Goal: Complete application form: Complete application form

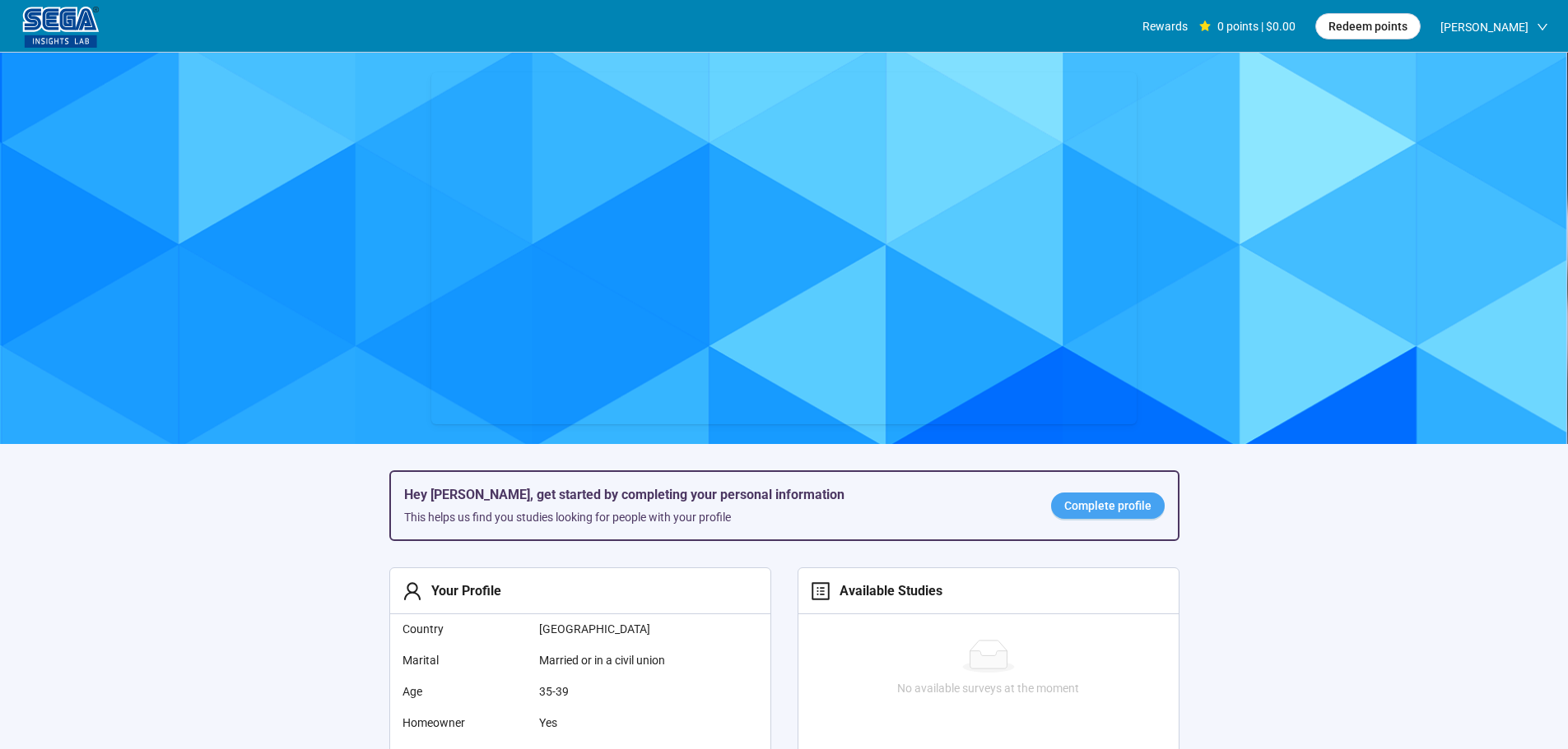
click at [1111, 511] on span "Complete profile" at bounding box center [1107, 505] width 87 height 18
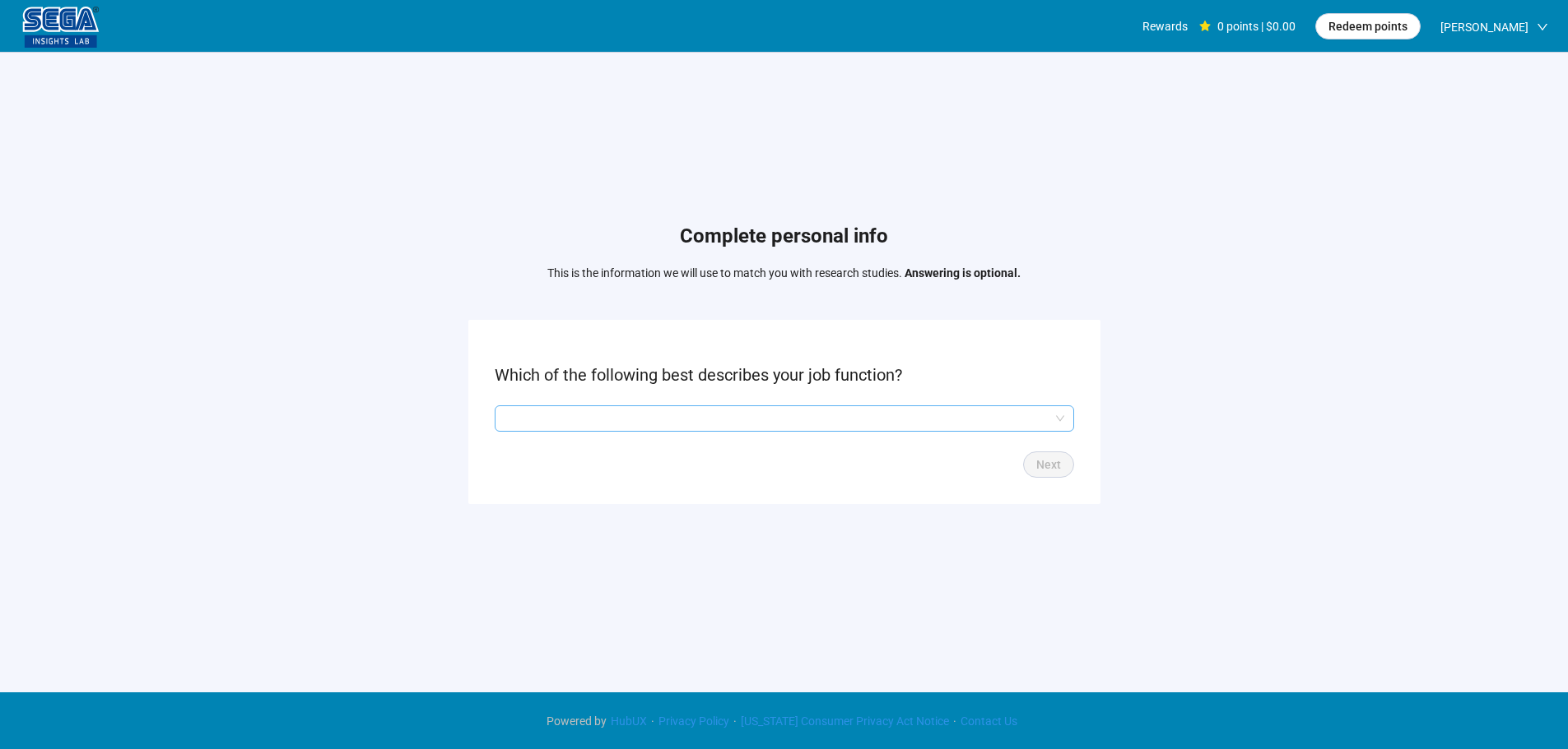
click at [812, 412] on input "search" at bounding box center [784, 418] width 560 height 24
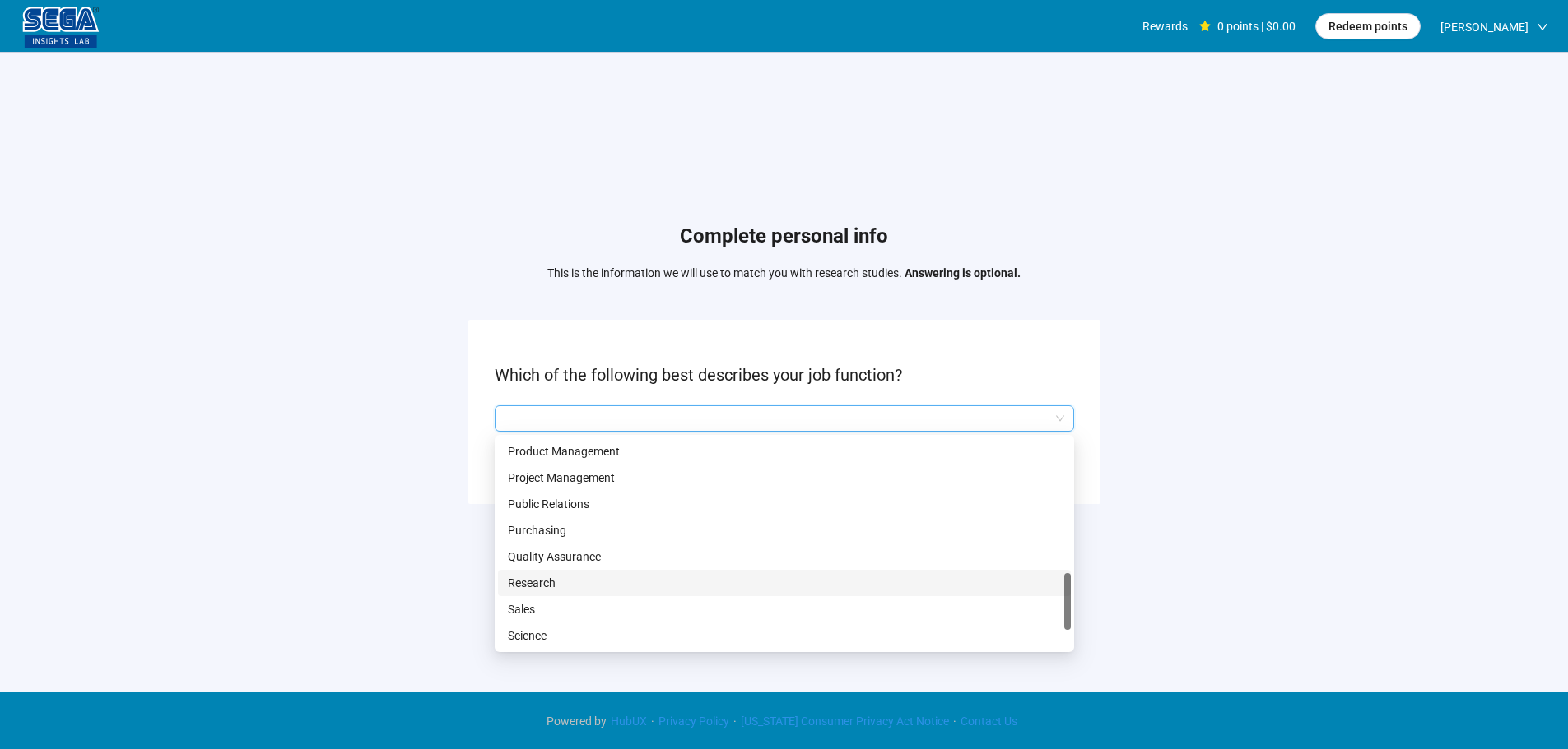
scroll to position [576, 0]
click at [546, 478] on p "Manufacturing" at bounding box center [784, 481] width 553 height 18
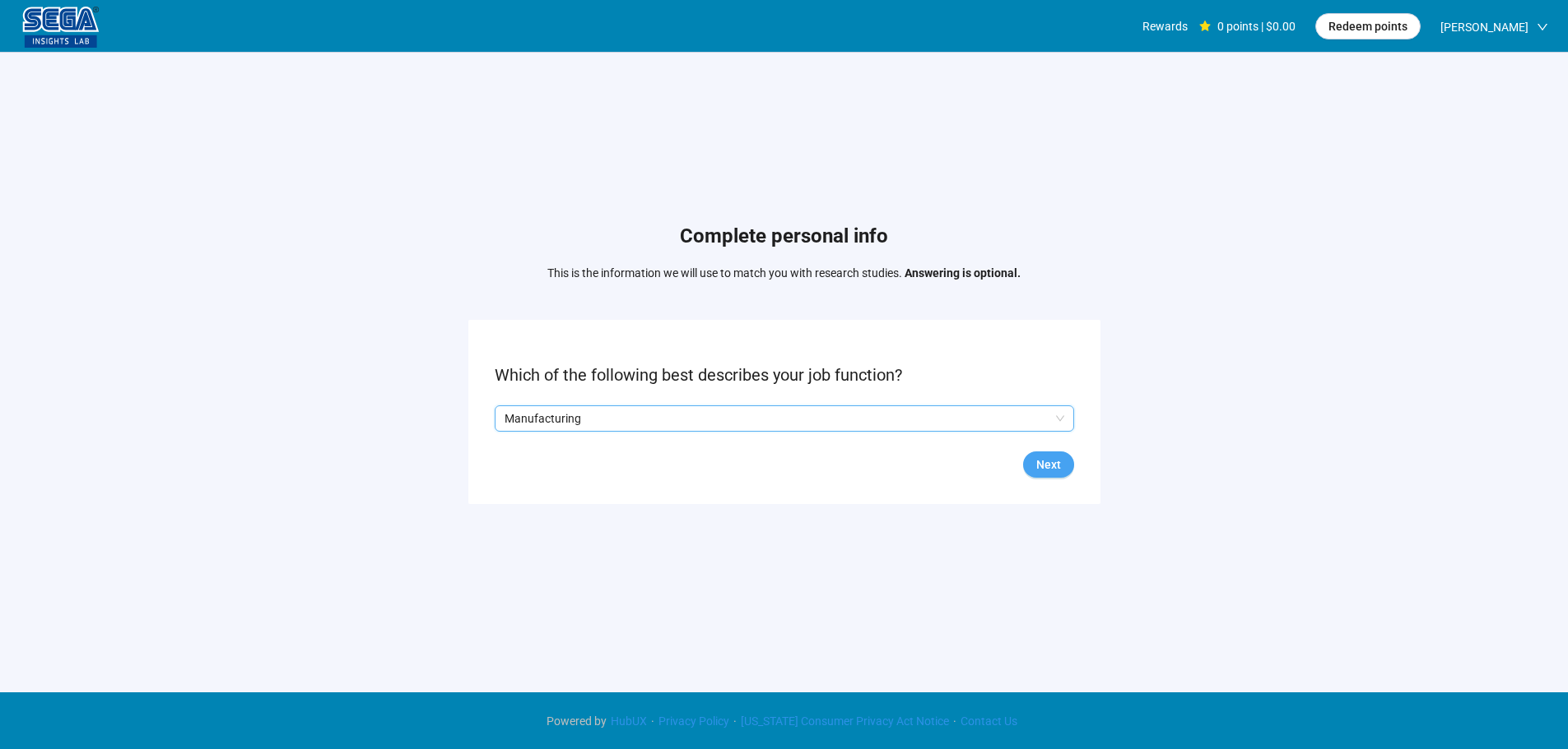
click at [1056, 468] on span "Next" at bounding box center [1048, 464] width 24 height 18
click at [571, 403] on form "What is your household income? Back Next" at bounding box center [784, 412] width 632 height 183
click at [575, 413] on input "search" at bounding box center [784, 418] width 560 height 24
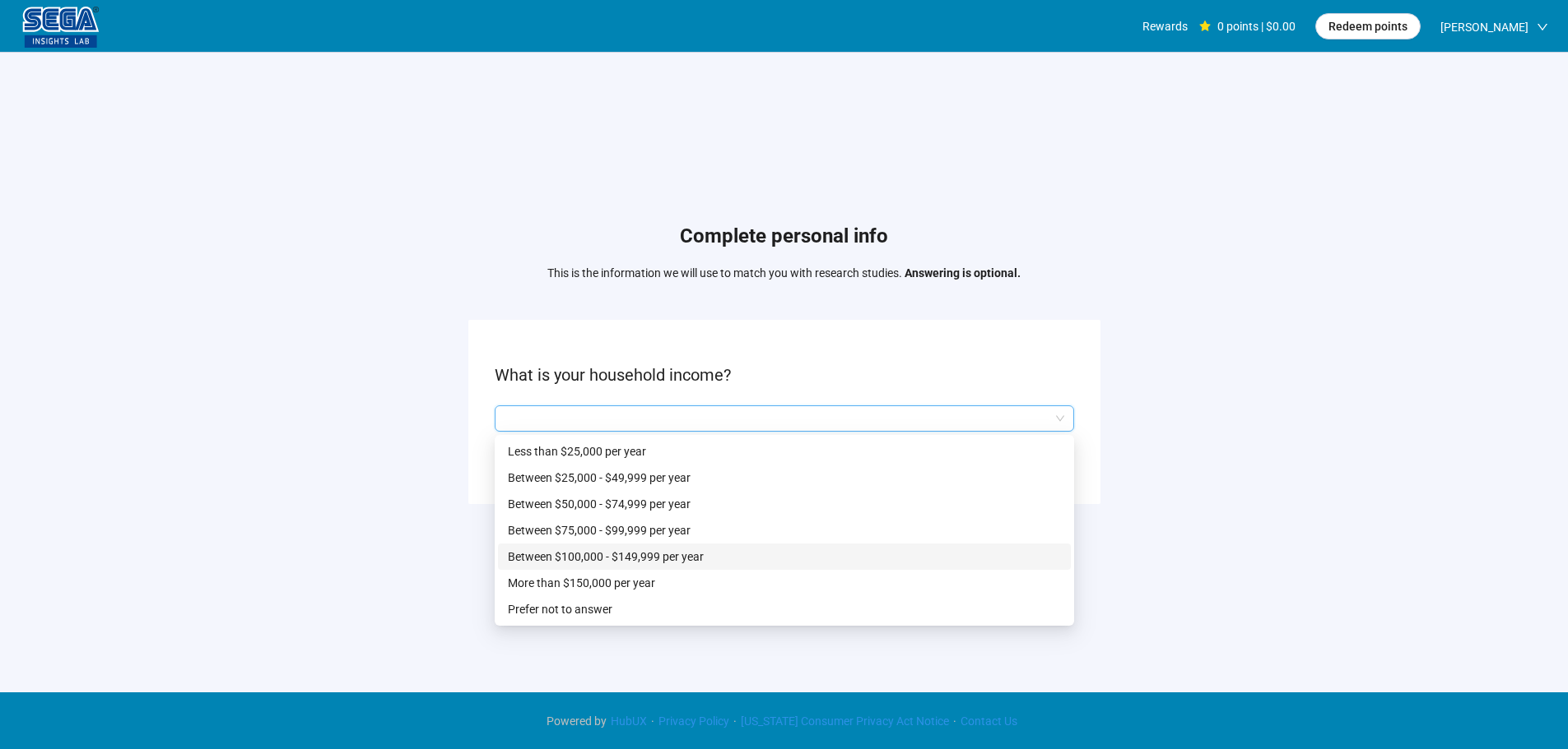
drag, startPoint x: 675, startPoint y: 560, endPoint x: 692, endPoint y: 562, distance: 17.1
click at [674, 562] on p "Between $100,000 - $149,999 per year" at bounding box center [784, 557] width 553 height 18
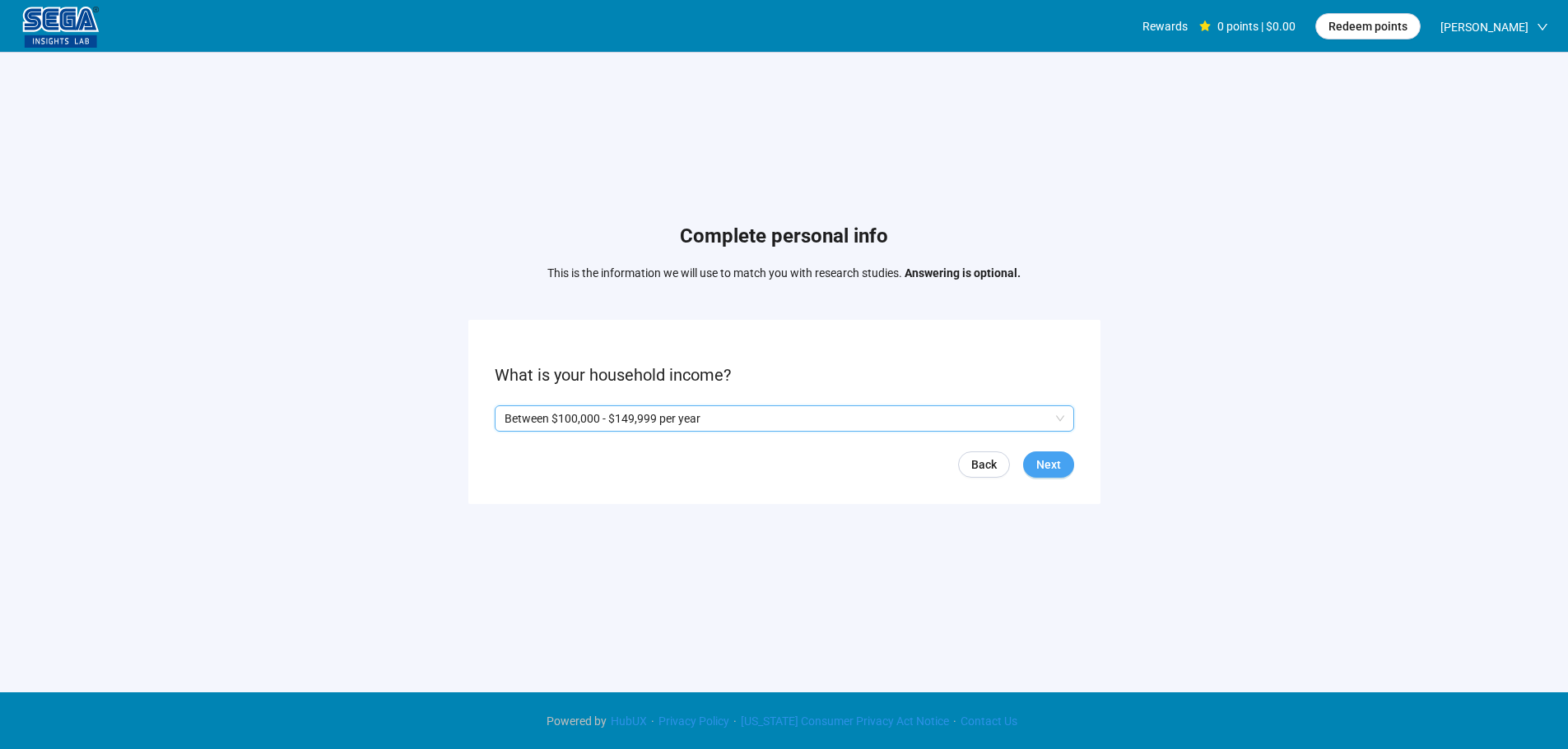
click at [1071, 464] on button "Next" at bounding box center [1048, 465] width 51 height 26
click at [521, 419] on p "Yes" at bounding box center [520, 418] width 18 height 18
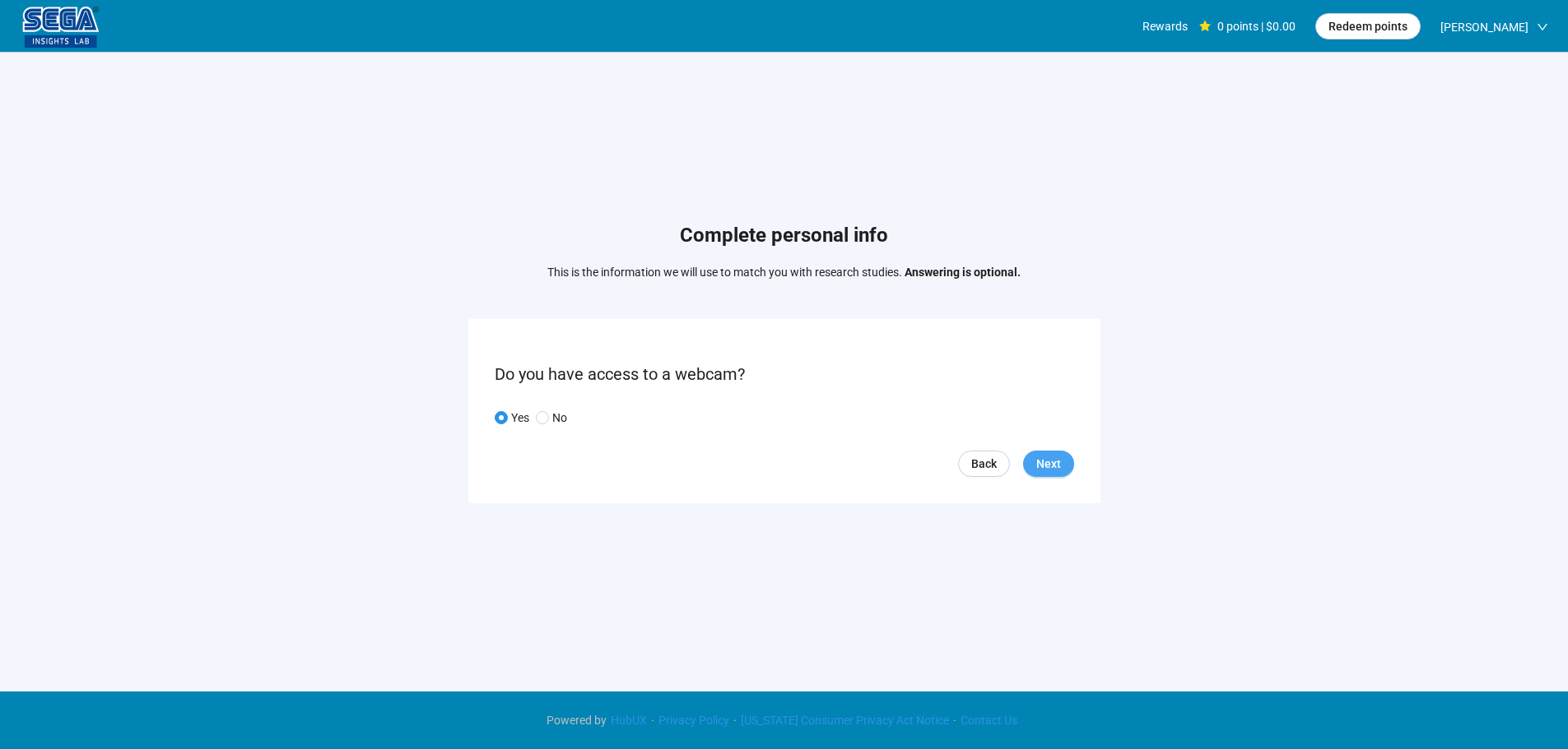
click at [1047, 459] on span "Next" at bounding box center [1048, 463] width 24 height 18
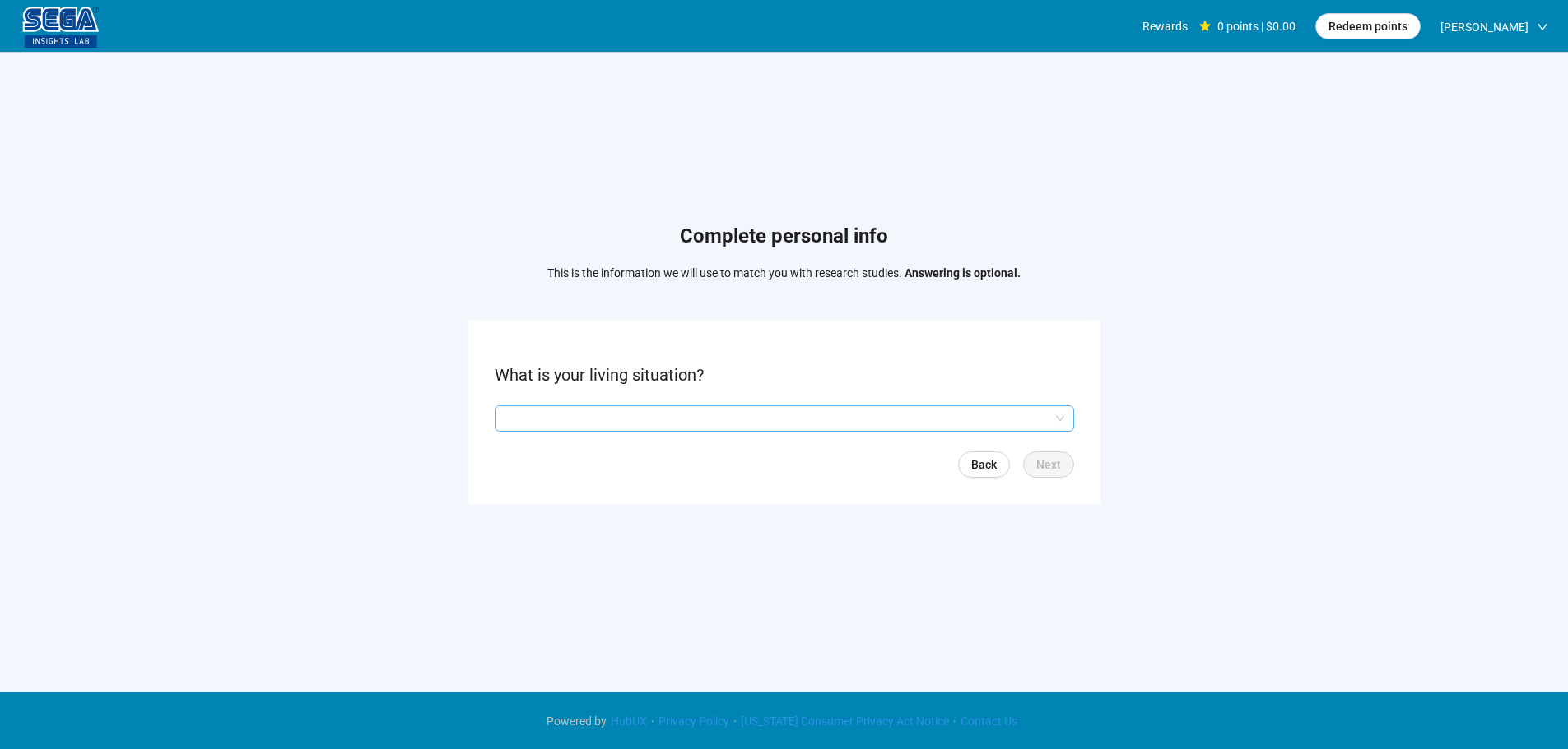
click at [563, 429] on input "search" at bounding box center [784, 418] width 560 height 24
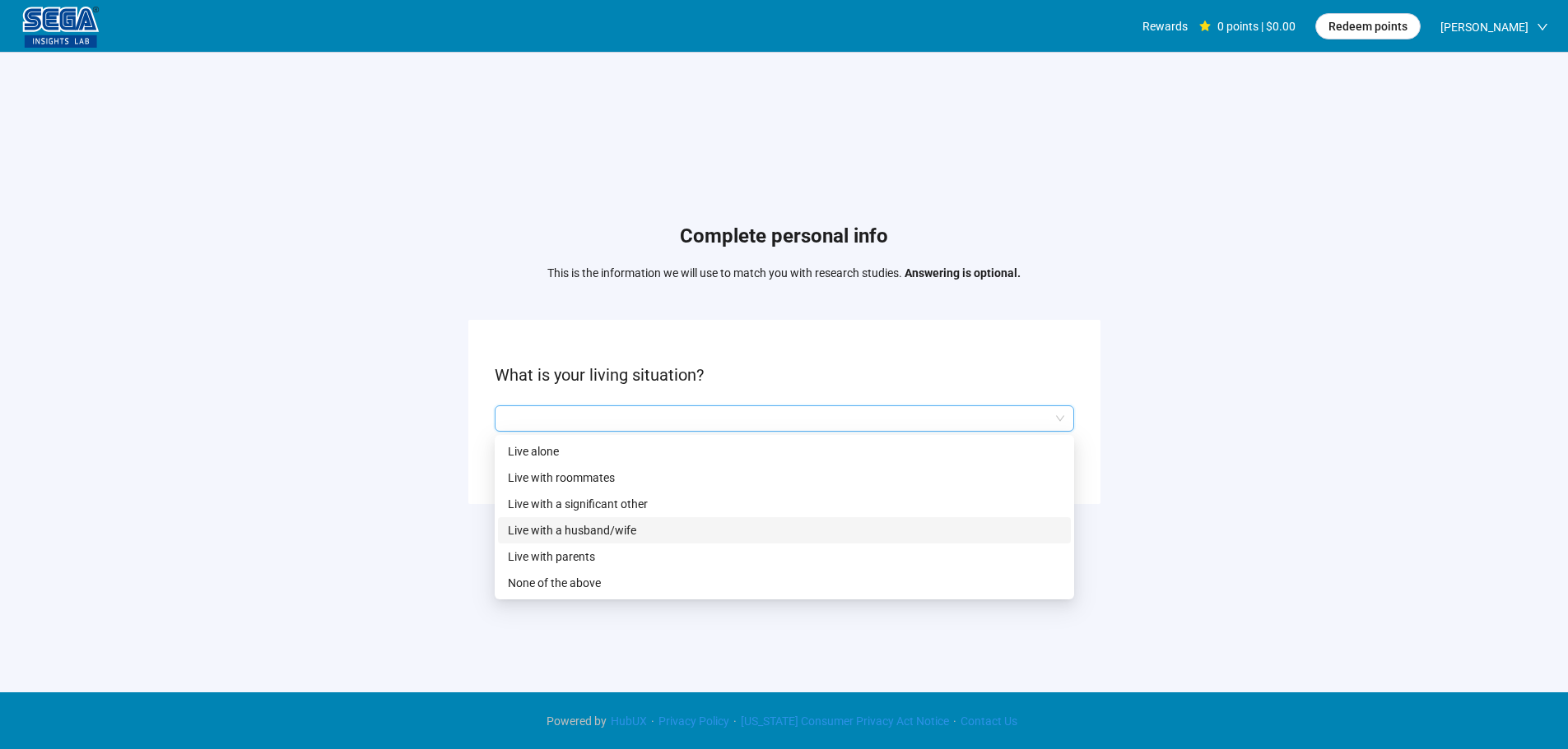
click at [572, 529] on p "Live with a husband/wife" at bounding box center [784, 530] width 553 height 18
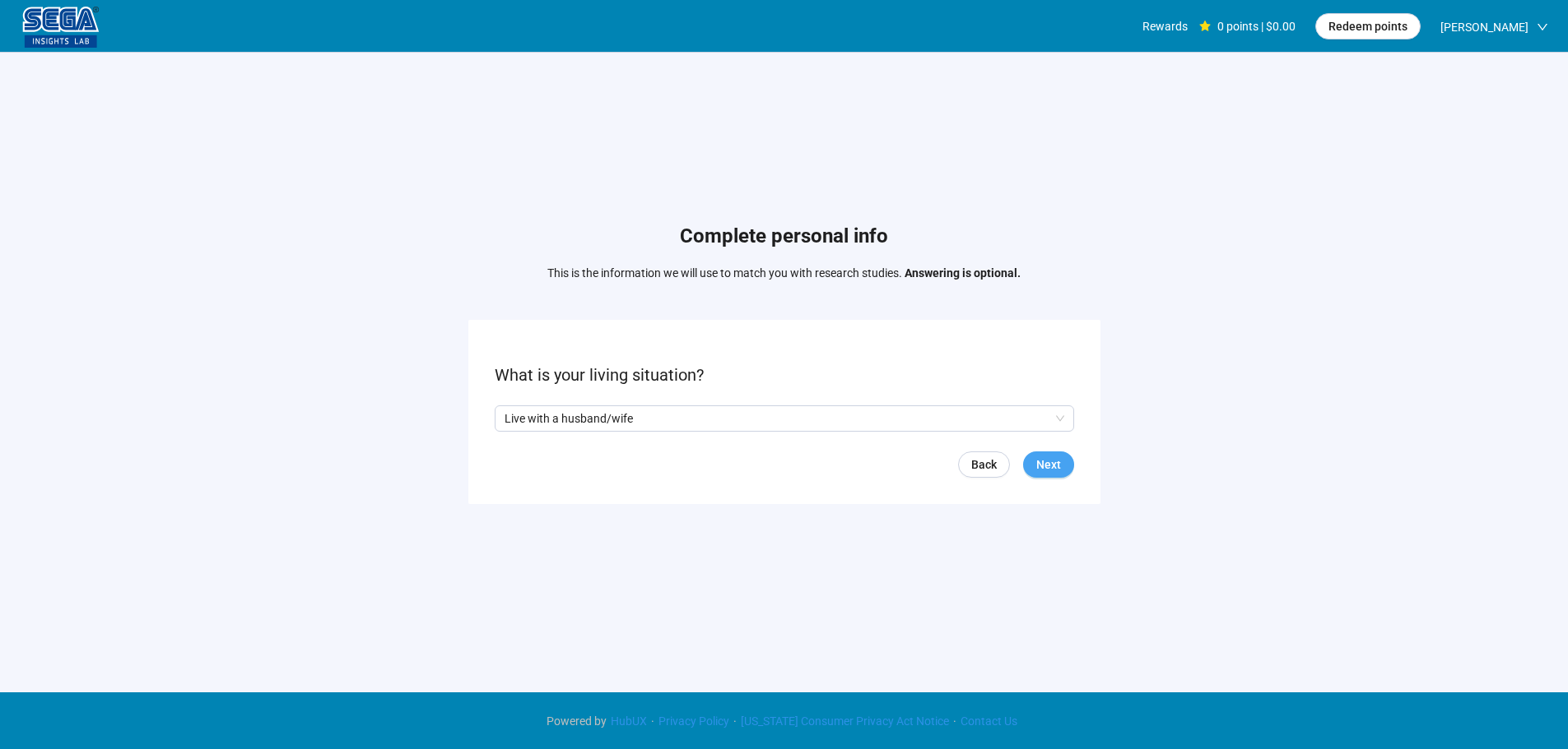
click at [1032, 457] on button "Next" at bounding box center [1048, 465] width 51 height 26
click at [677, 417] on input "search" at bounding box center [784, 418] width 560 height 24
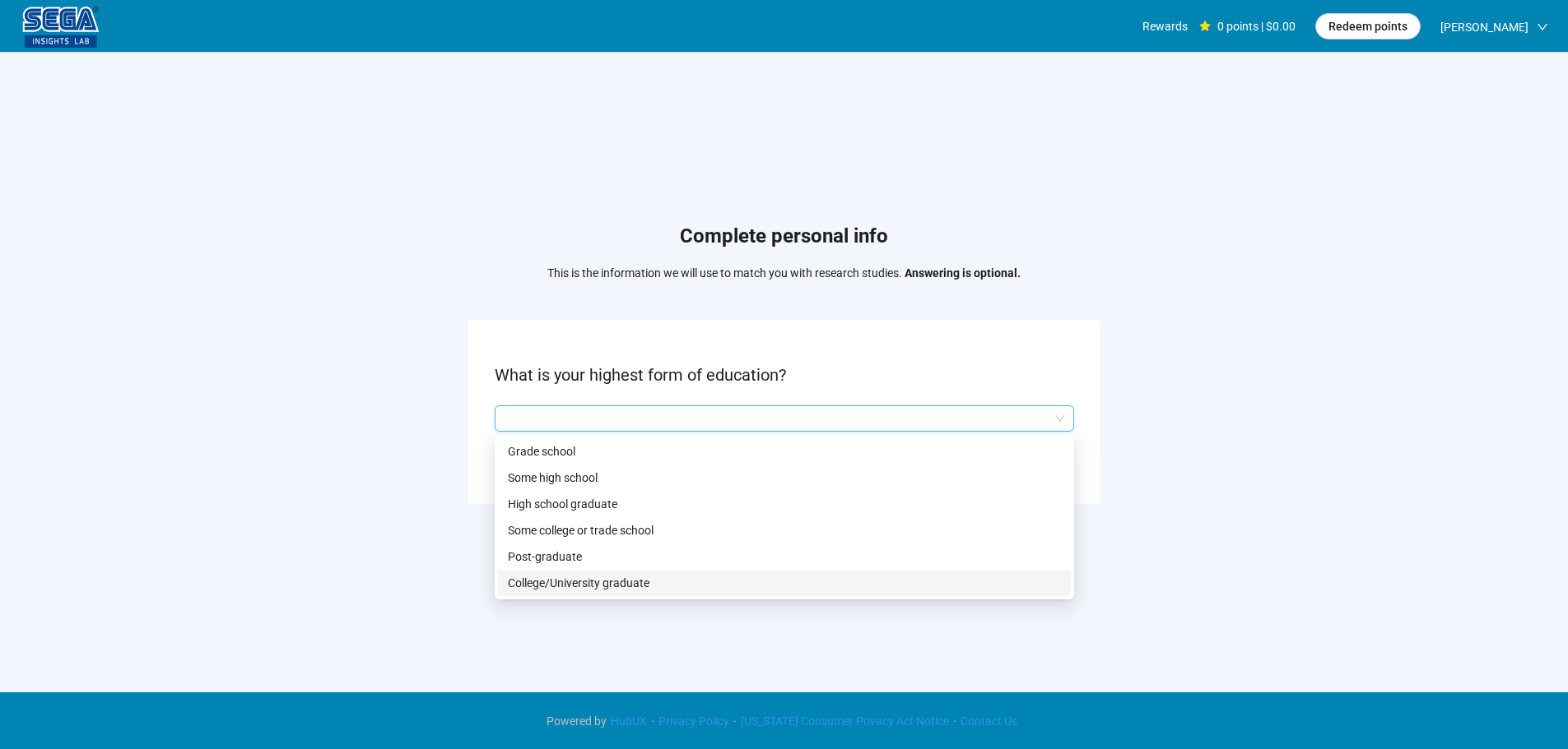
click at [592, 576] on p "College/University graduate" at bounding box center [784, 583] width 553 height 18
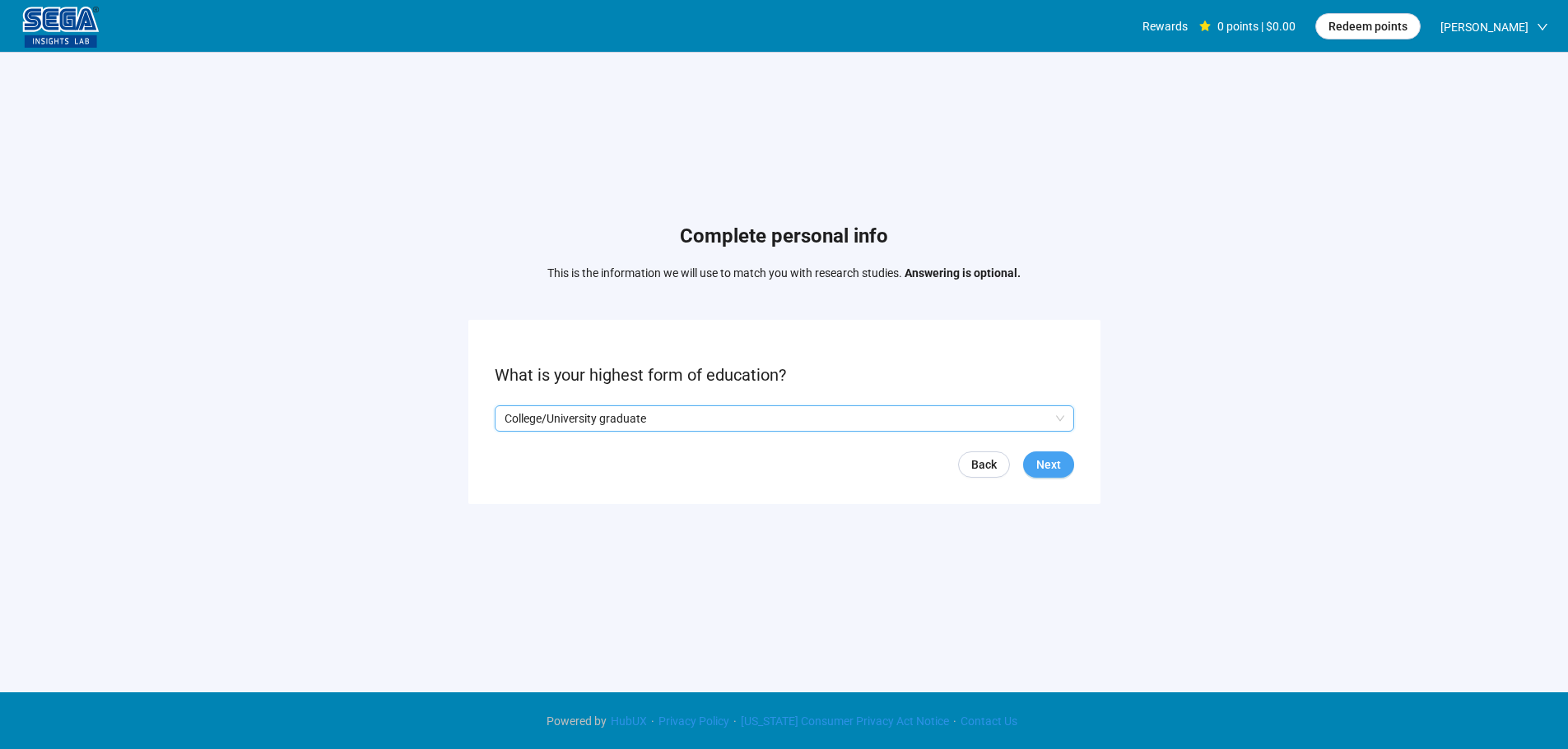
click at [1065, 469] on button "Next" at bounding box center [1048, 465] width 51 height 26
click at [575, 426] on input "search" at bounding box center [784, 418] width 560 height 24
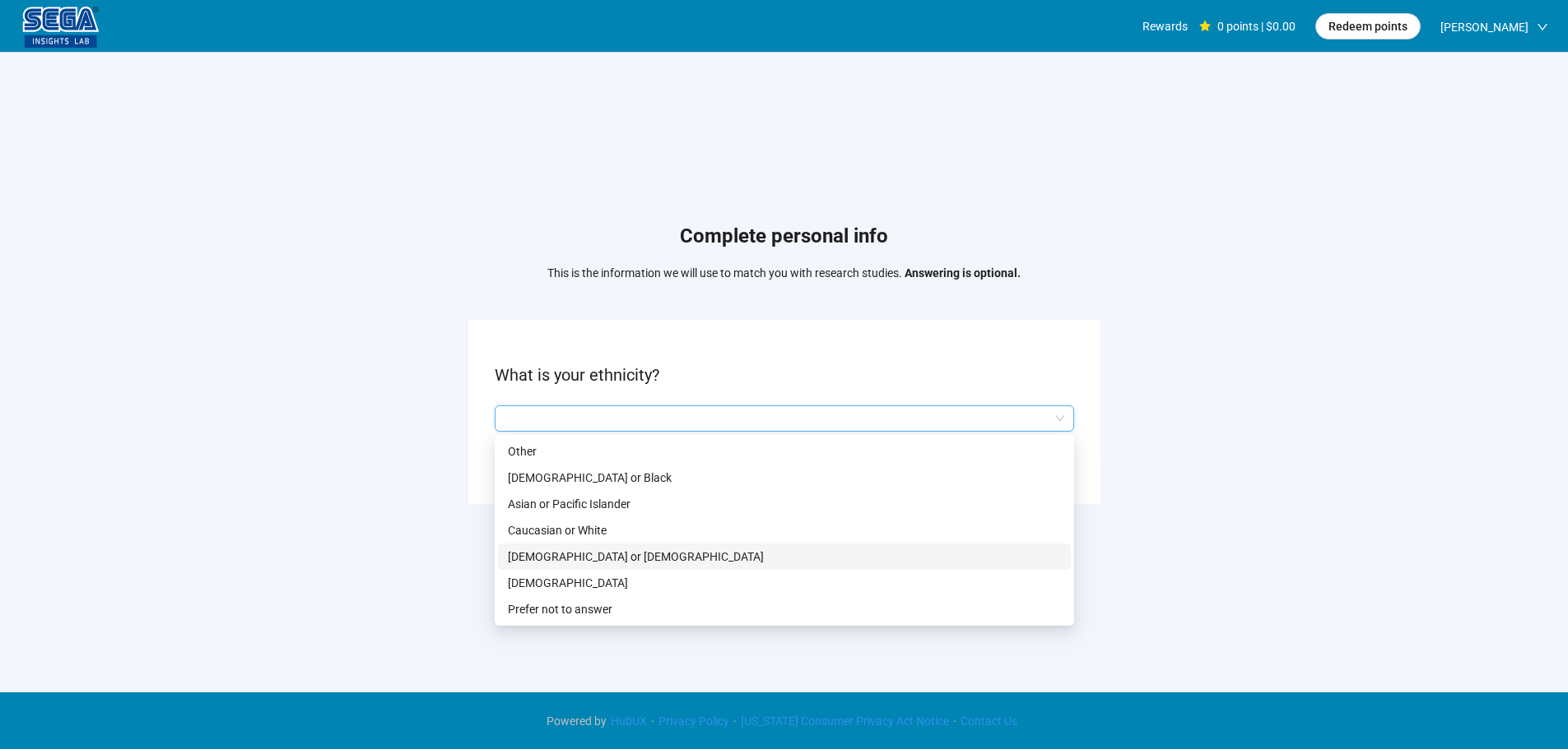
click at [581, 525] on p "Caucasian or White" at bounding box center [784, 530] width 553 height 18
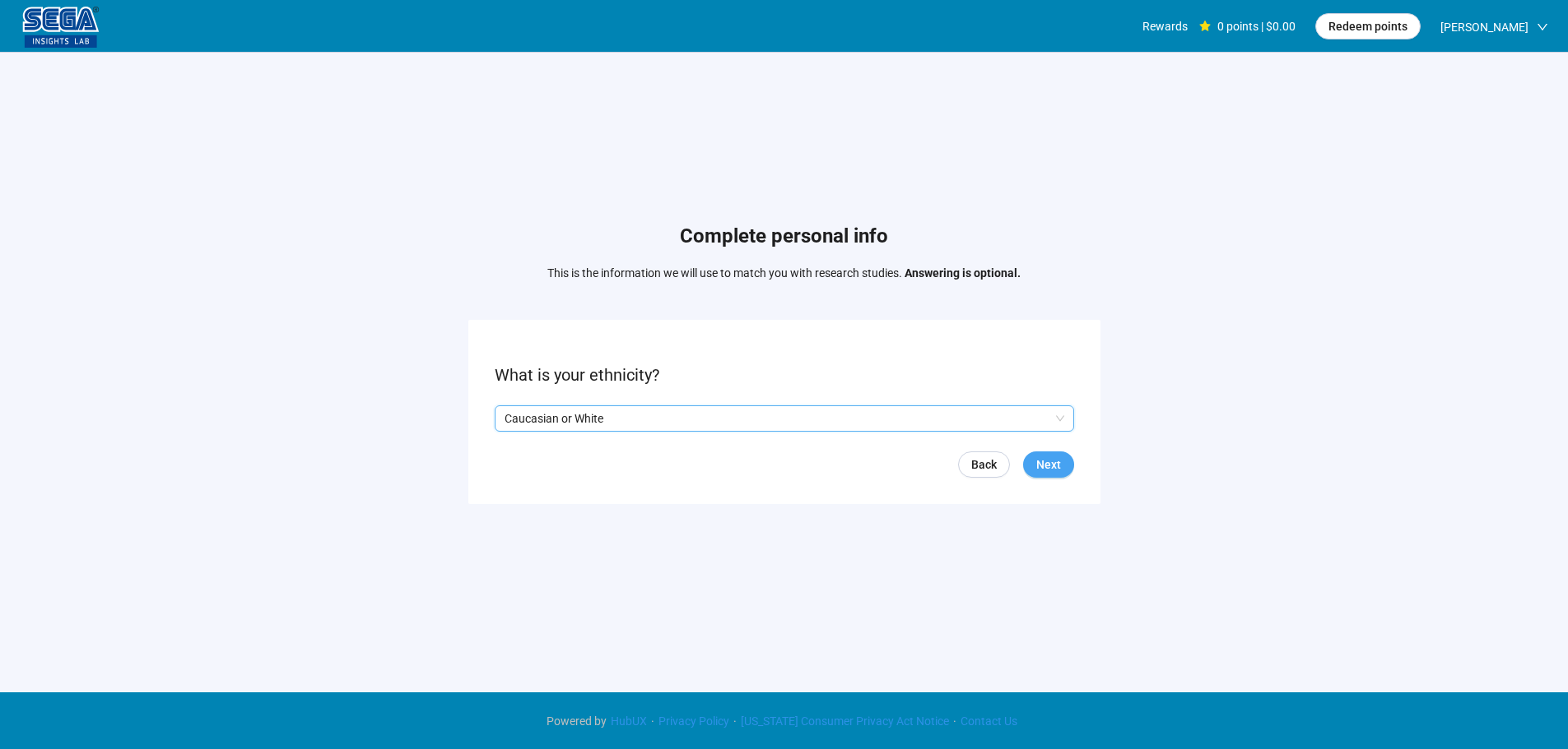
click at [1049, 459] on span "Next" at bounding box center [1048, 464] width 24 height 18
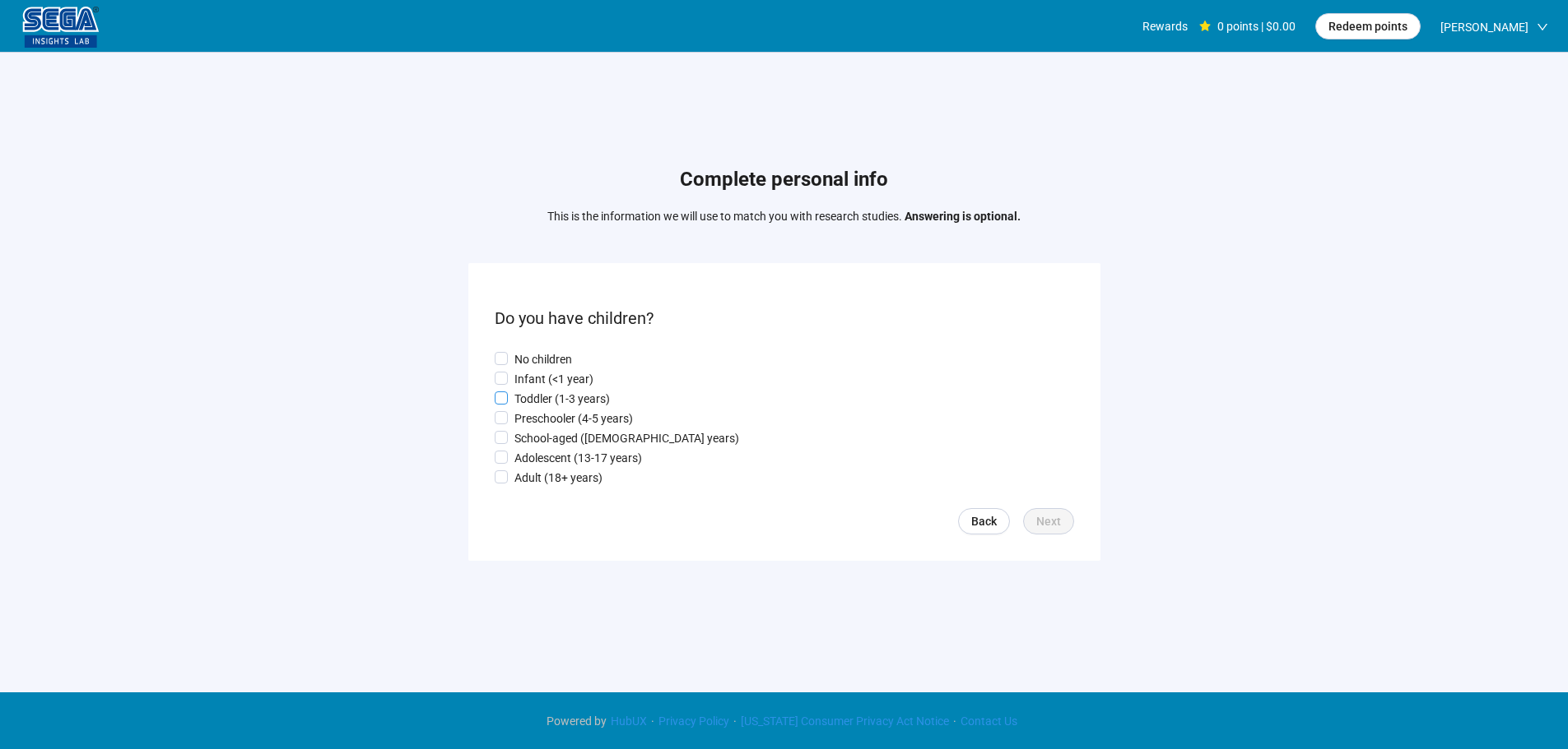
click at [564, 396] on p "Toddler (1-3 years)" at bounding box center [563, 399] width 95 height 18
click at [1070, 524] on button "Next" at bounding box center [1048, 521] width 51 height 26
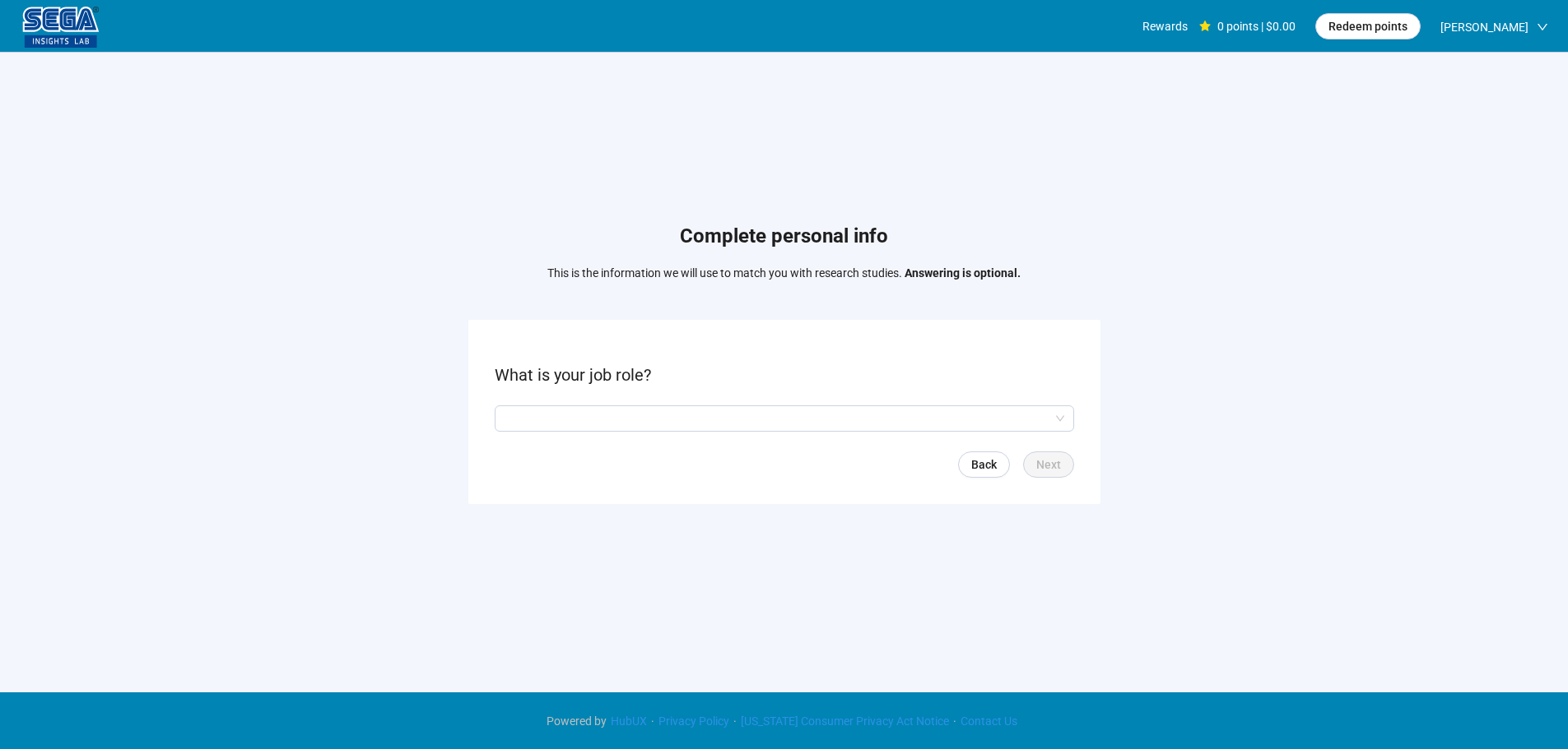
click at [541, 399] on form "What is your job role? Back Next" at bounding box center [784, 412] width 632 height 183
click at [544, 420] on input "search" at bounding box center [784, 418] width 560 height 24
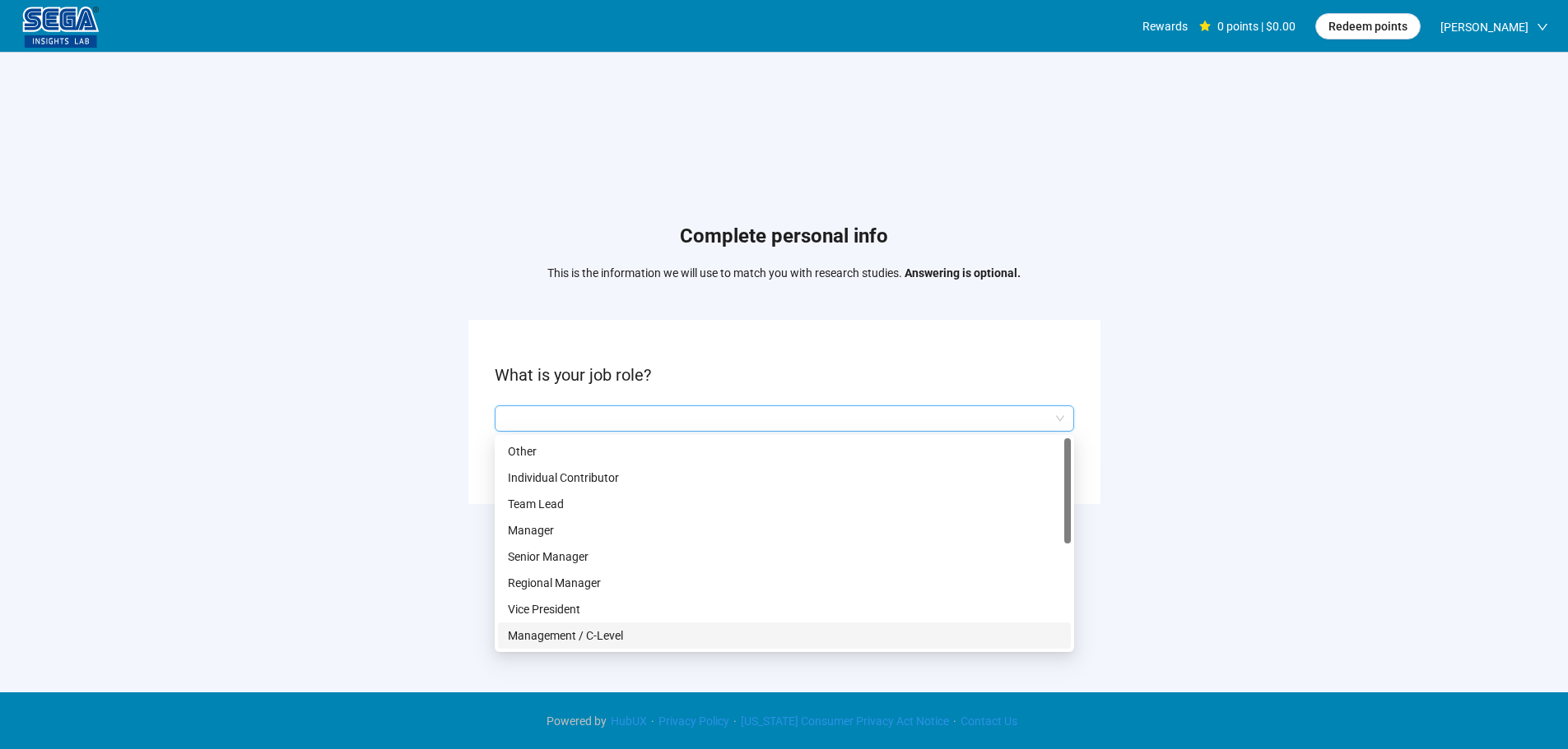
click at [574, 634] on p "Management / C-Level" at bounding box center [784, 635] width 553 height 18
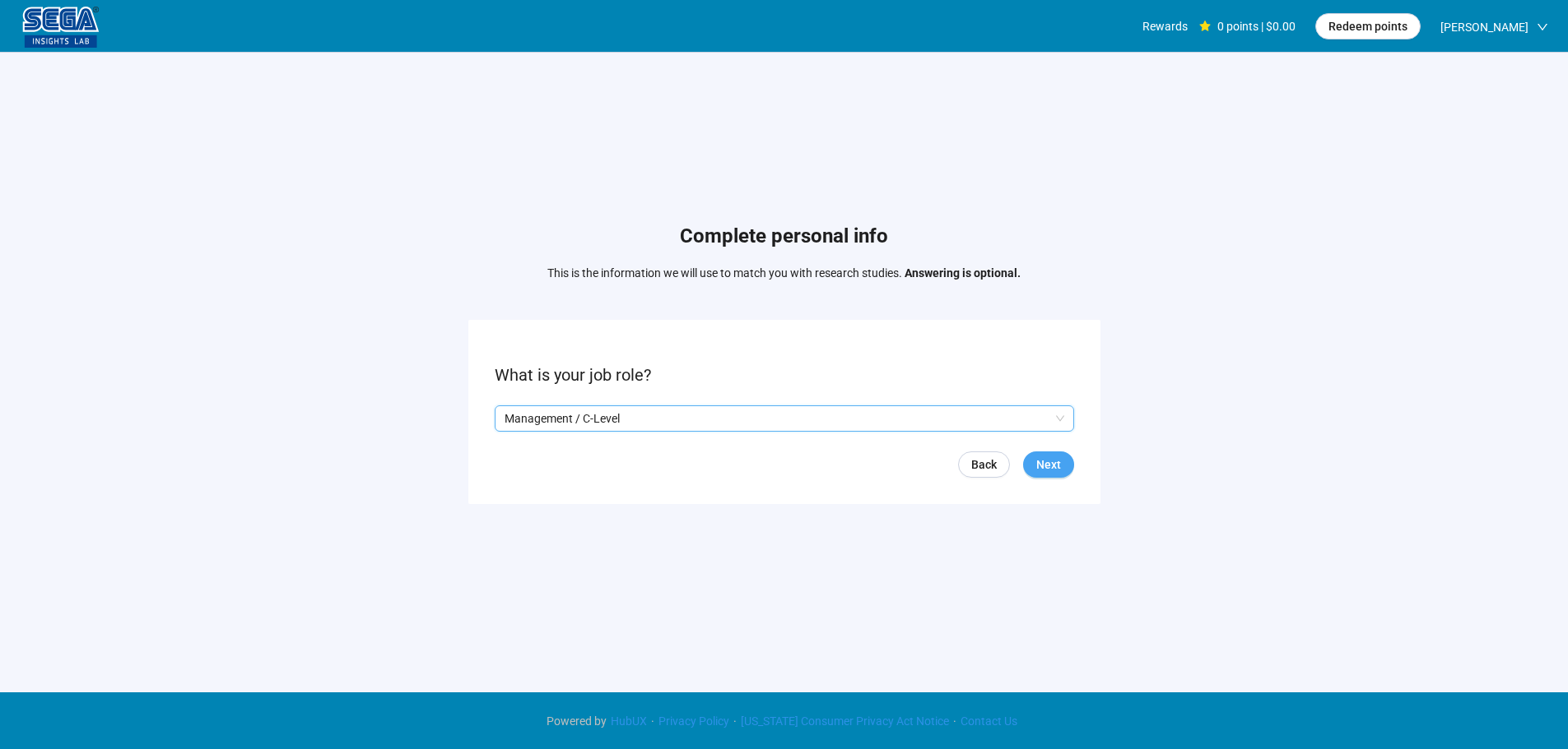
click at [1044, 466] on span "Next" at bounding box center [1048, 464] width 24 height 18
click at [591, 406] on input "search" at bounding box center [784, 418] width 560 height 24
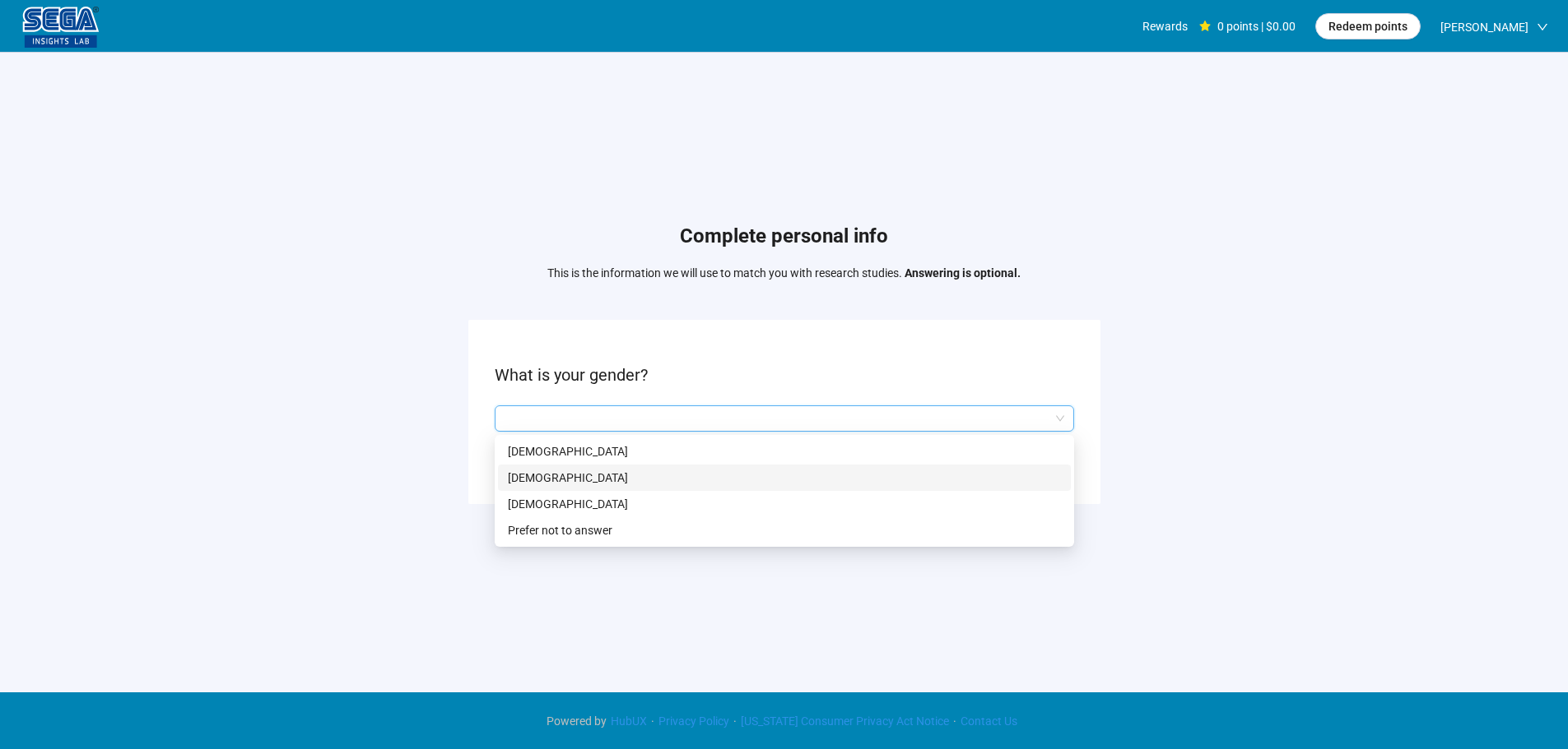
drag, startPoint x: 547, startPoint y: 474, endPoint x: 974, endPoint y: 489, distance: 427.3
click at [546, 474] on p "[DEMOGRAPHIC_DATA]" at bounding box center [784, 477] width 553 height 18
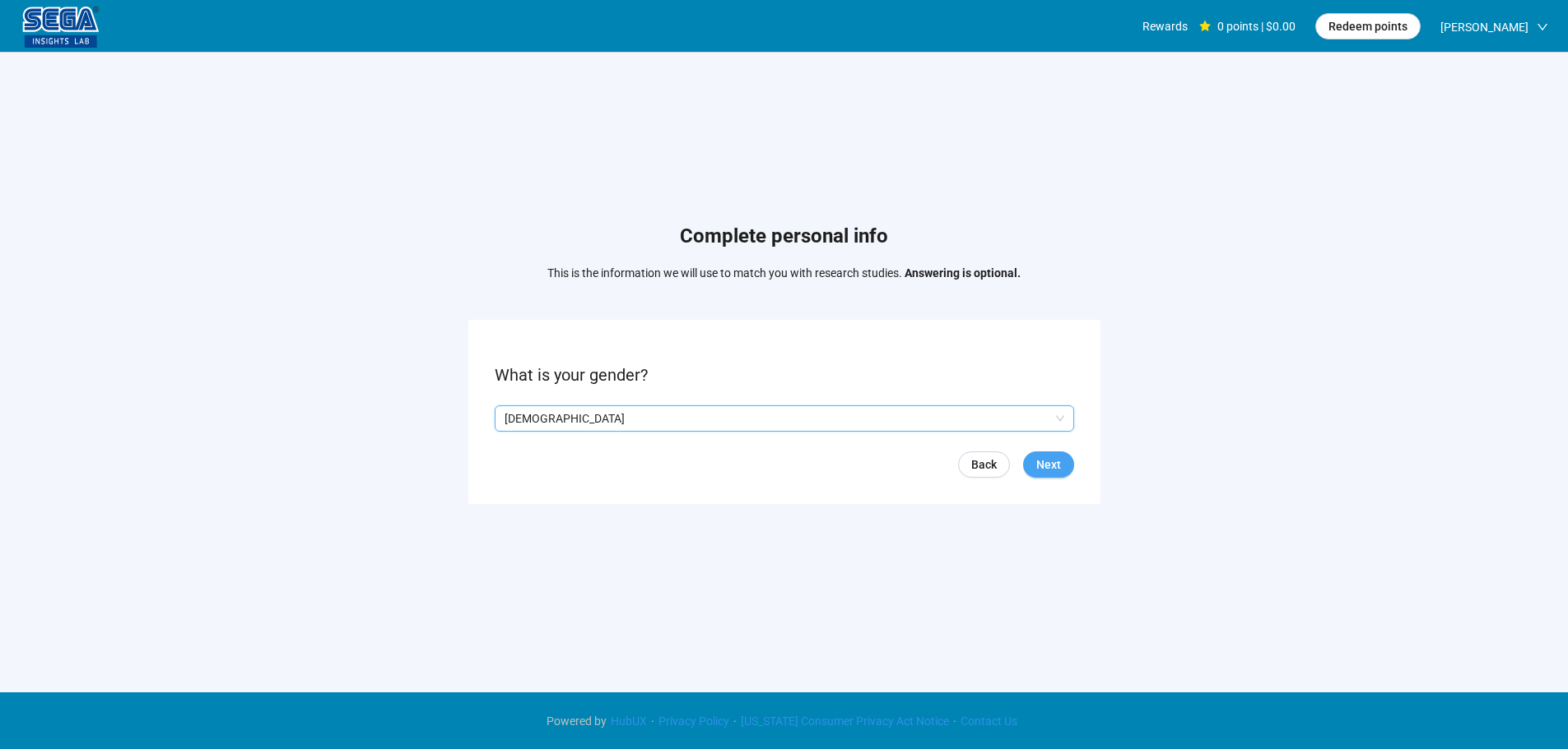
click at [1050, 460] on span "Next" at bounding box center [1048, 464] width 24 height 18
click at [539, 420] on input at bounding box center [532, 418] width 73 height 24
type input "**"
click at [1051, 467] on span "Next" at bounding box center [1048, 464] width 24 height 18
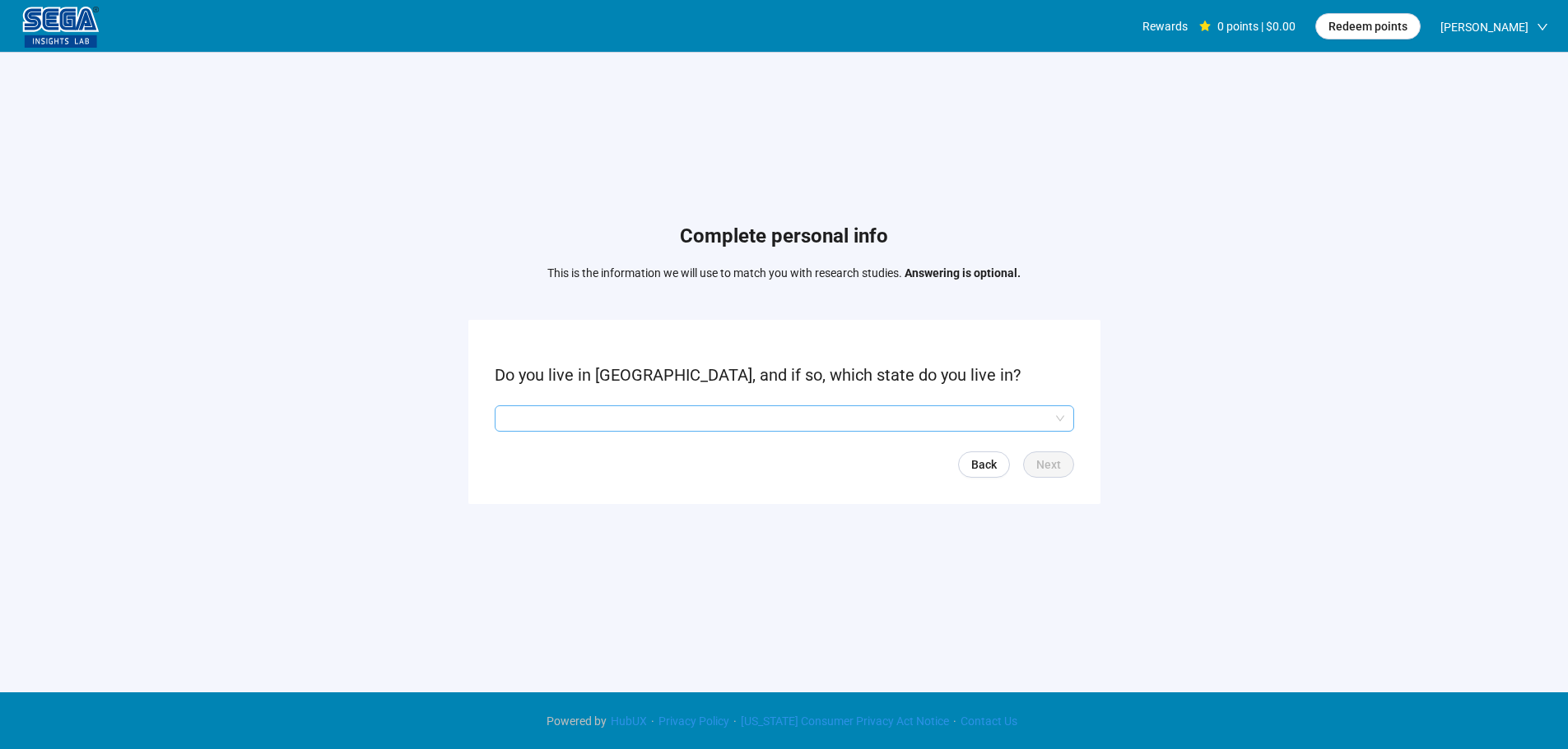
click at [577, 417] on input "search" at bounding box center [784, 418] width 560 height 24
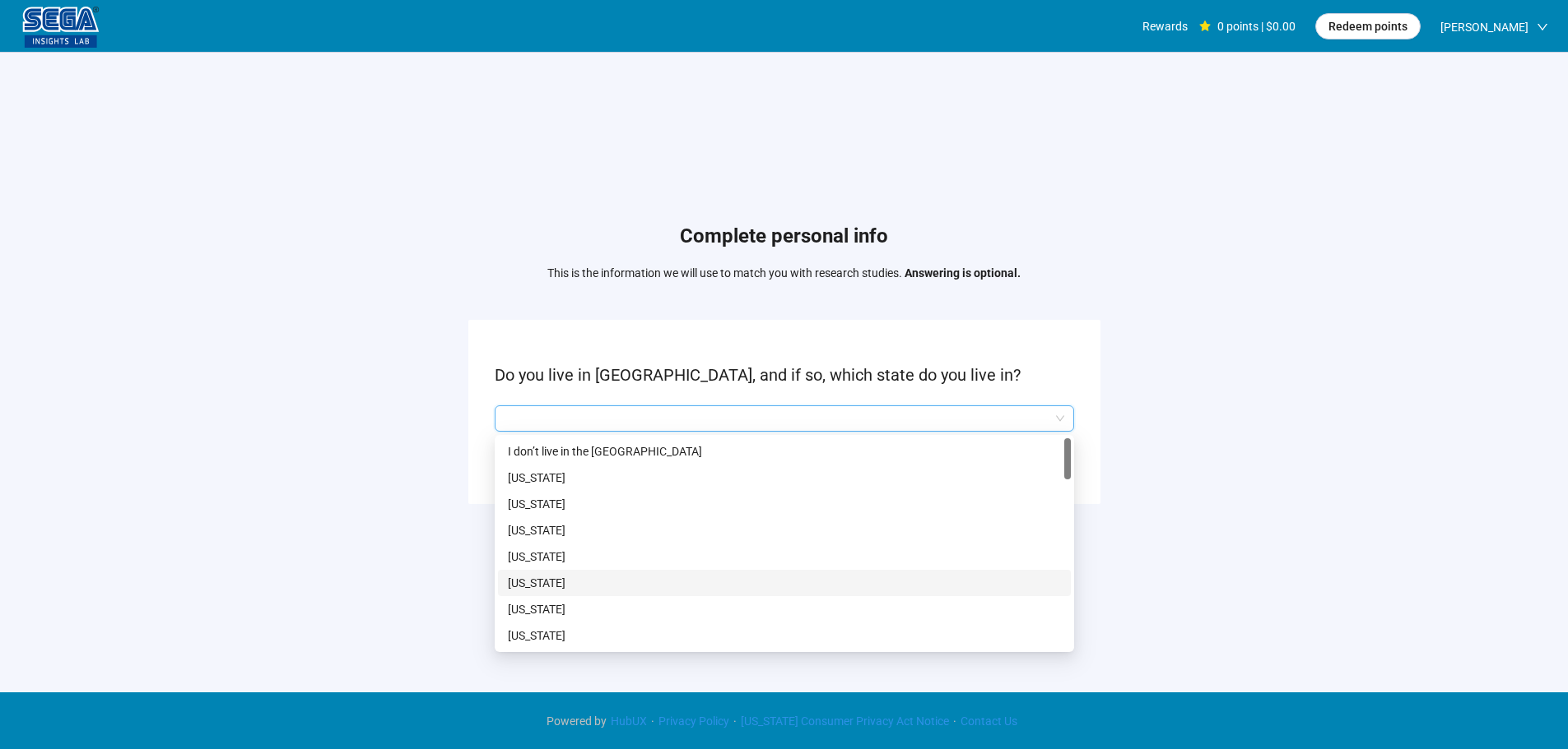
click at [541, 586] on p "[US_STATE]" at bounding box center [784, 583] width 553 height 18
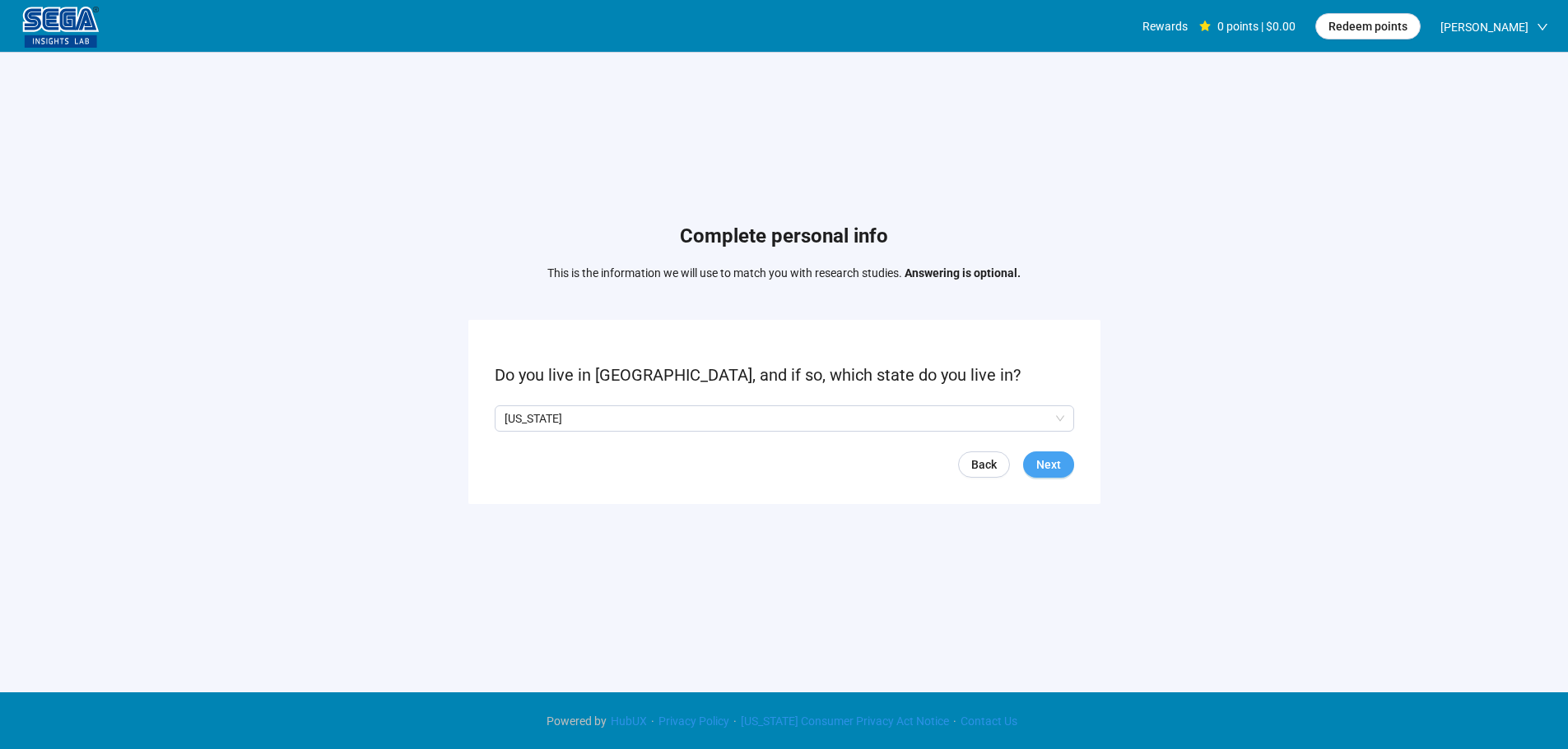
click at [1040, 463] on span "Next" at bounding box center [1048, 464] width 24 height 18
click at [519, 428] on div "Yes No" at bounding box center [784, 418] width 579 height 26
drag, startPoint x: 521, startPoint y: 417, endPoint x: 551, endPoint y: 427, distance: 31.6
click at [521, 417] on p "Yes" at bounding box center [520, 418] width 18 height 18
click at [1048, 460] on span "Next" at bounding box center [1048, 464] width 24 height 18
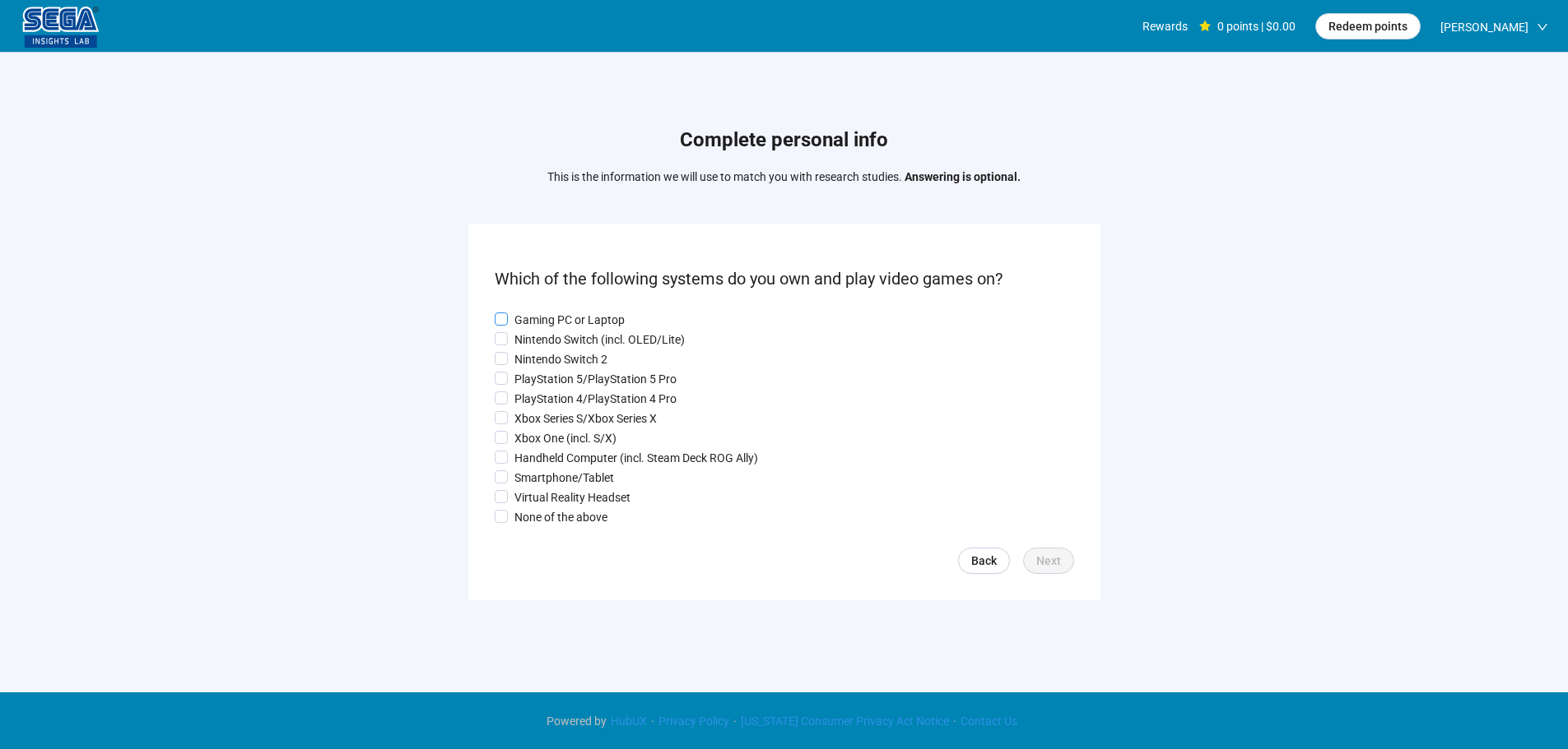
click at [553, 312] on p "Gaming PC or Laptop" at bounding box center [570, 319] width 110 height 18
click at [542, 338] on p "Nintendo Switch (incl. OLED/Lite)" at bounding box center [600, 339] width 170 height 18
click at [543, 361] on p "Nintendo Switch 2" at bounding box center [562, 359] width 93 height 18
click at [547, 395] on p "PlayStation 4/PlayStation 4 Pro" at bounding box center [596, 399] width 163 height 18
drag, startPoint x: 544, startPoint y: 426, endPoint x: 542, endPoint y: 442, distance: 16.1
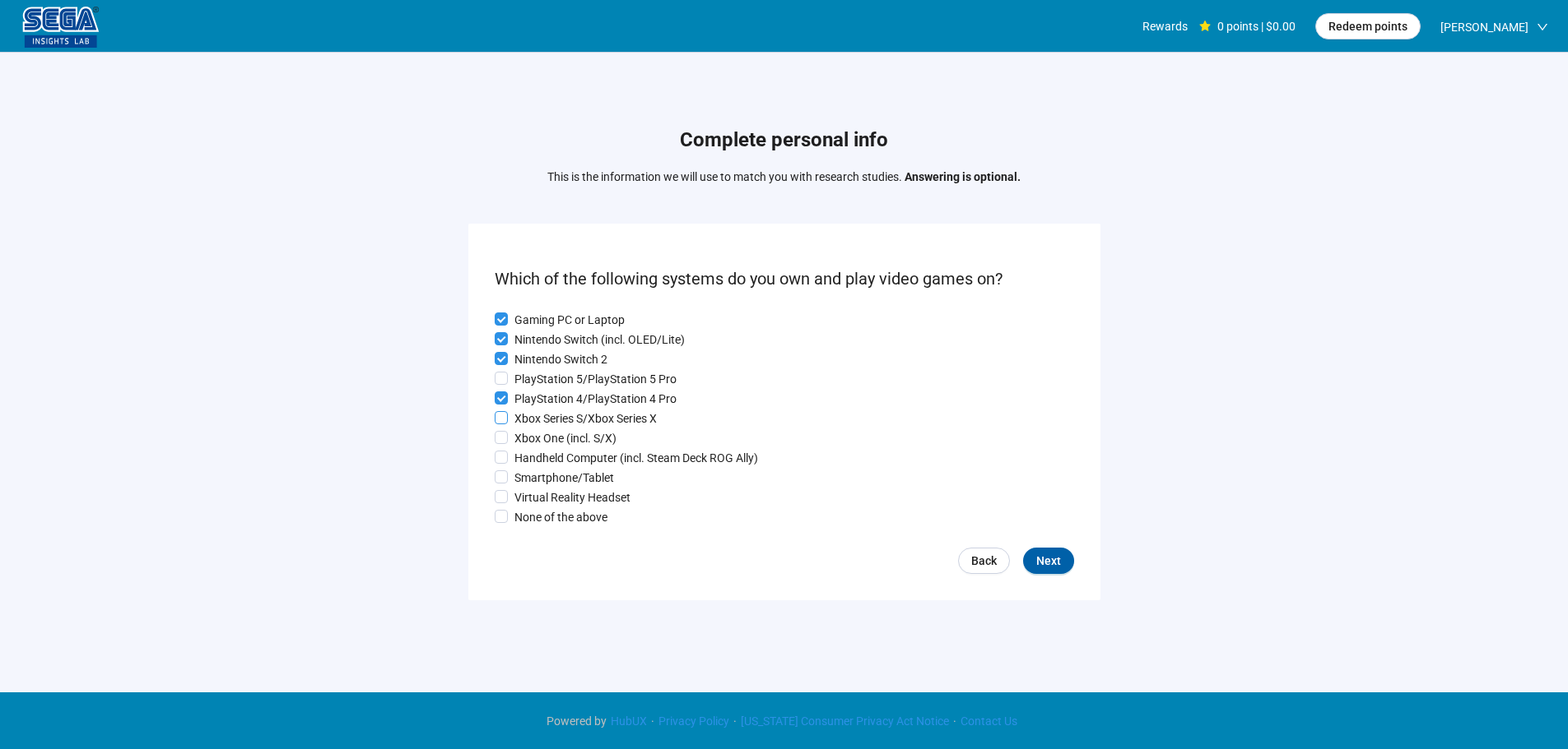
click at [544, 427] on p "Xbox Series S/Xbox Series X" at bounding box center [586, 418] width 142 height 18
click at [542, 445] on p "Xbox One (incl. S/X)" at bounding box center [565, 438] width 102 height 18
drag, startPoint x: 539, startPoint y: 472, endPoint x: 539, endPoint y: 500, distance: 28.0
click at [539, 473] on p "Smartphone/Tablet" at bounding box center [564, 477] width 100 height 18
click at [539, 500] on p "Virtual Reality Headset" at bounding box center [573, 497] width 116 height 18
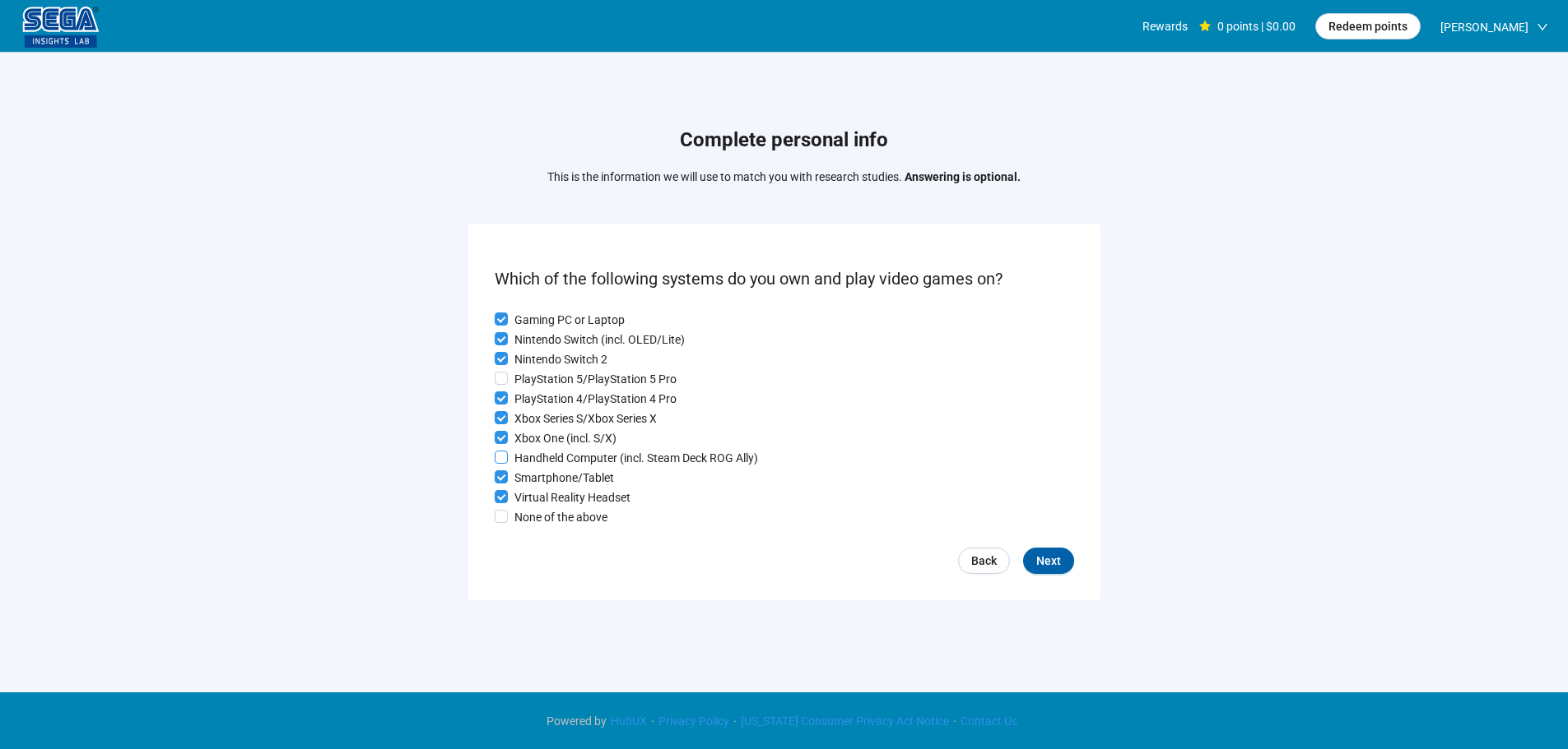
click at [544, 452] on p "Handheld Computer (incl. Steam Deck ROG Ally)" at bounding box center [636, 458] width 244 height 18
click at [534, 370] on p "PlayStation 5/PlayStation 5 Pro" at bounding box center [596, 378] width 163 height 18
click at [1064, 567] on button "Next" at bounding box center [1048, 561] width 51 height 26
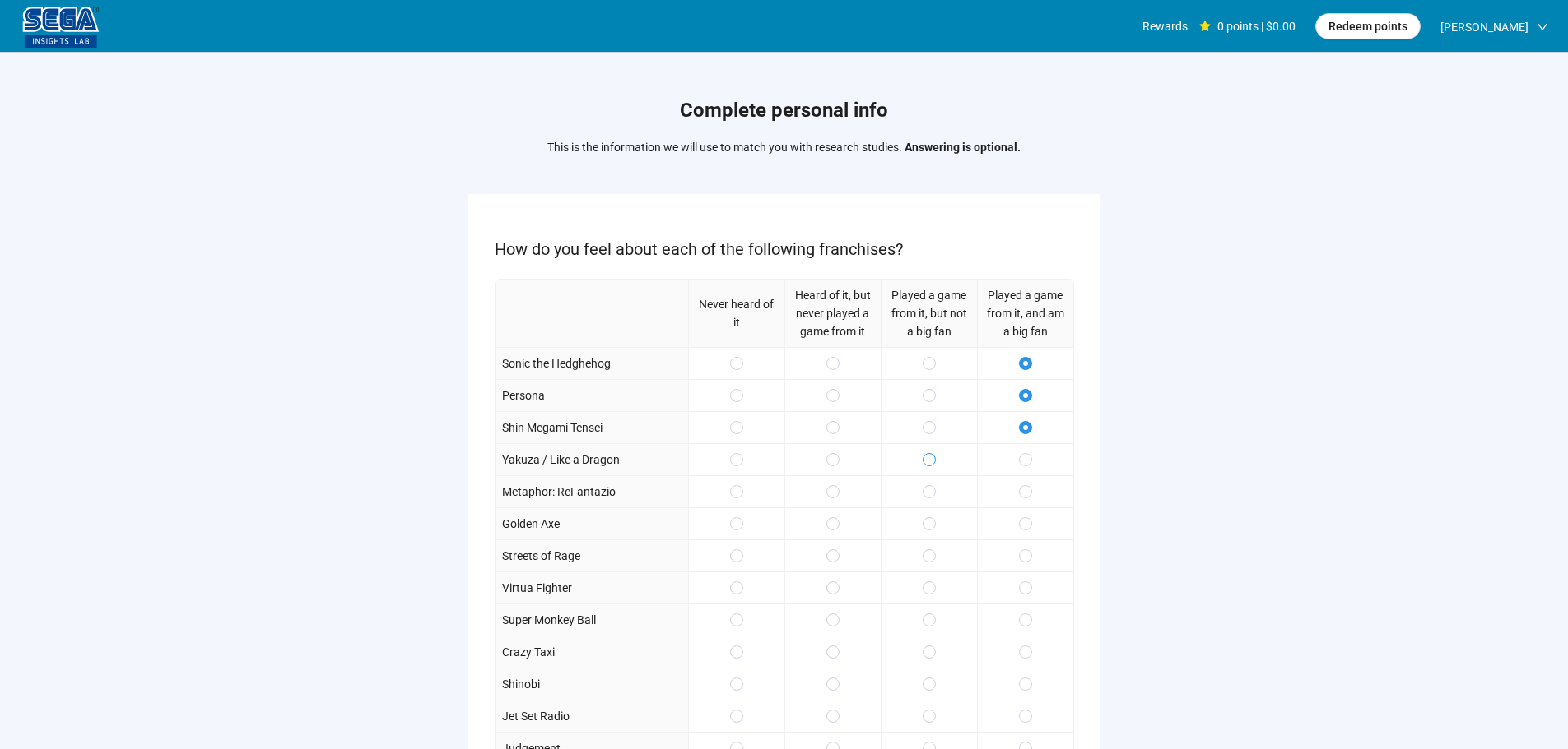
click at [930, 455] on span at bounding box center [929, 459] width 13 height 13
click at [931, 500] on label at bounding box center [929, 491] width 13 height 18
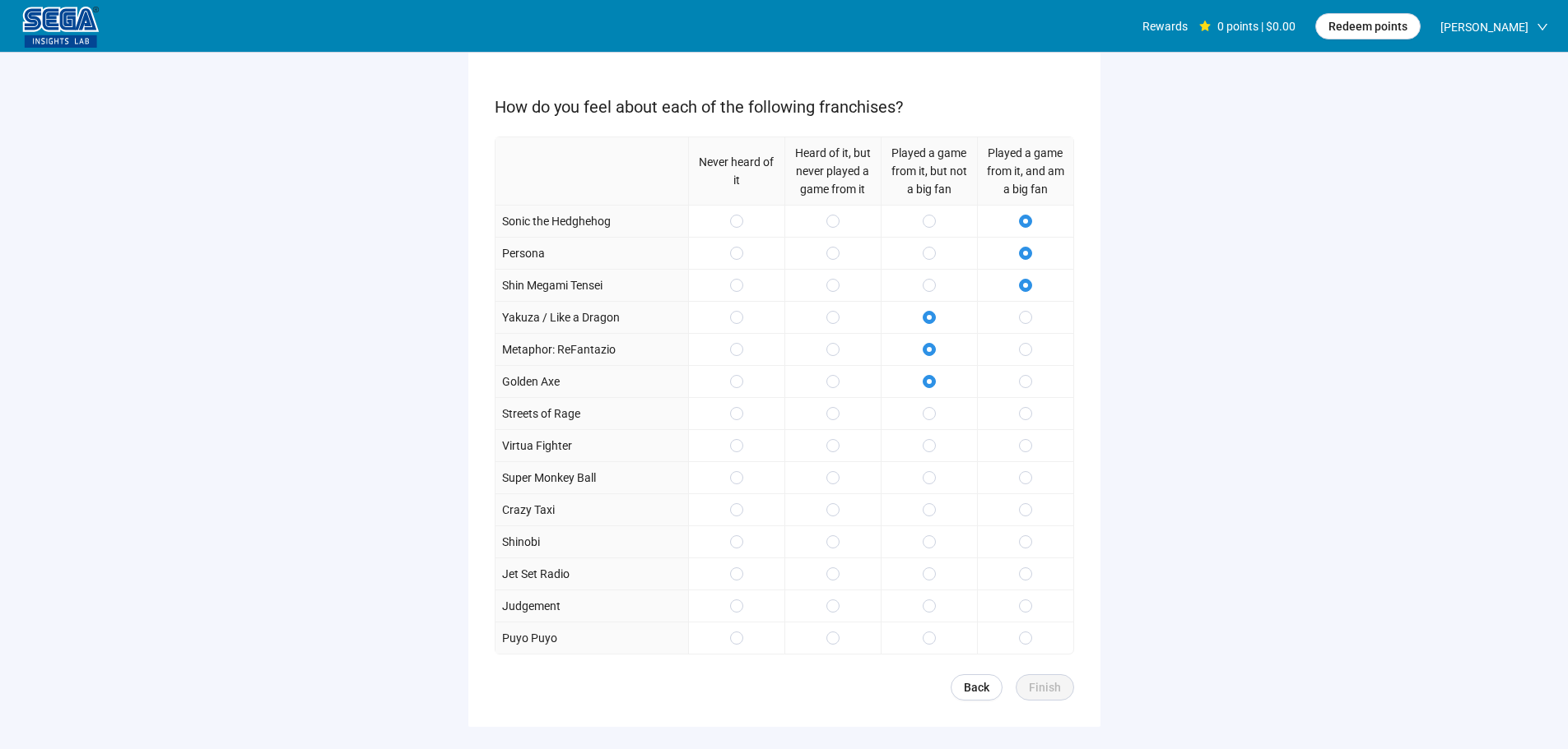
scroll to position [240, 0]
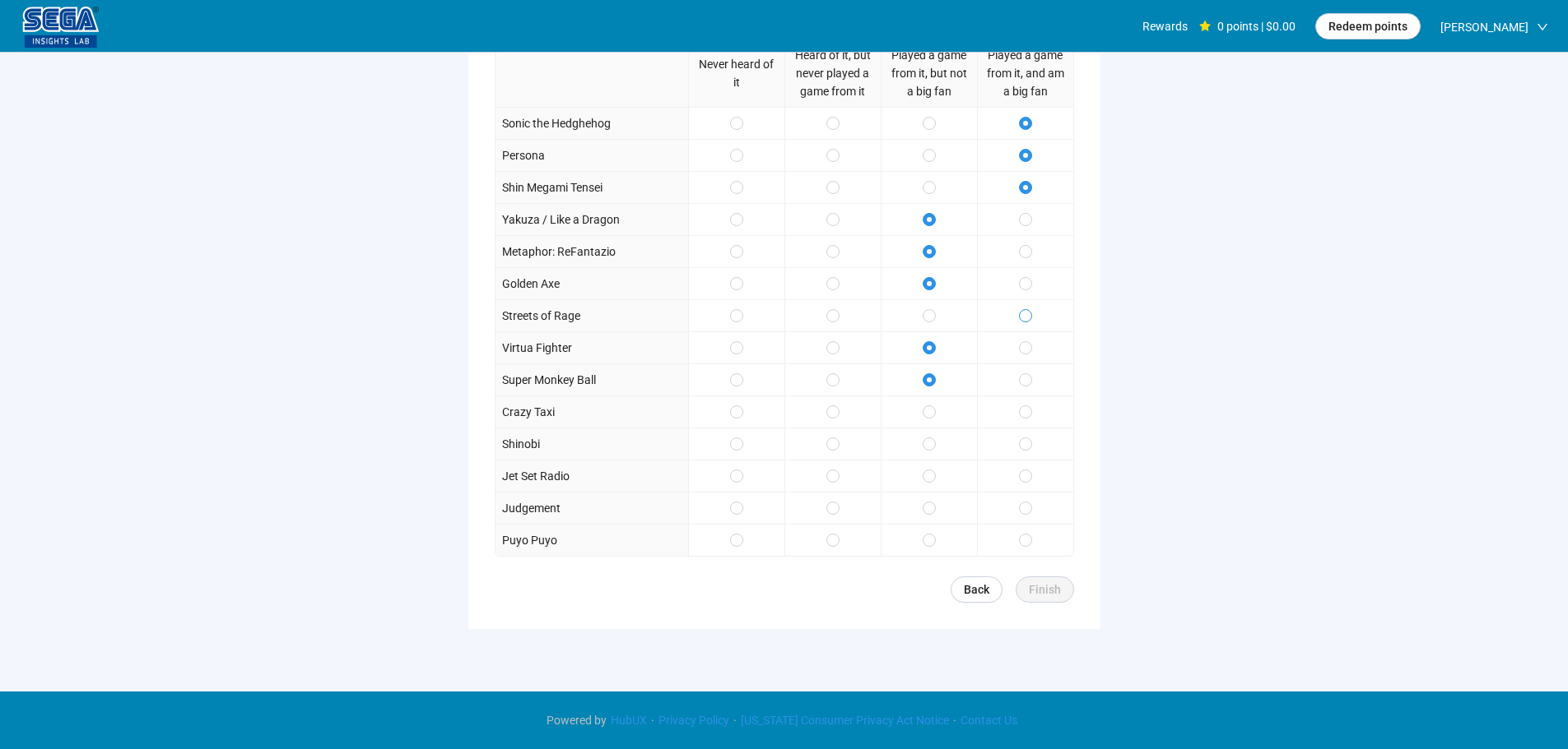
click at [1021, 318] on span at bounding box center [1025, 316] width 13 height 13
click at [1022, 413] on span at bounding box center [1025, 412] width 13 height 13
click at [1048, 593] on span "Finish" at bounding box center [1045, 589] width 32 height 18
